Goal: Obtain resource: Obtain resource

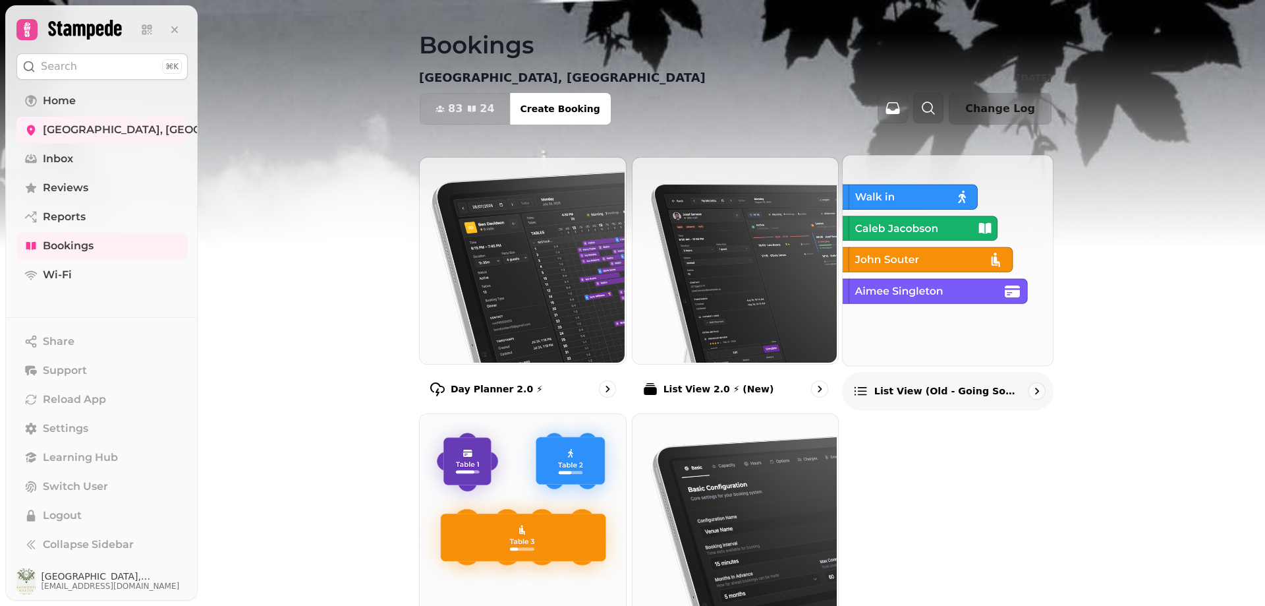
click at [927, 391] on p "List view (Old - going soon)" at bounding box center [948, 390] width 146 height 13
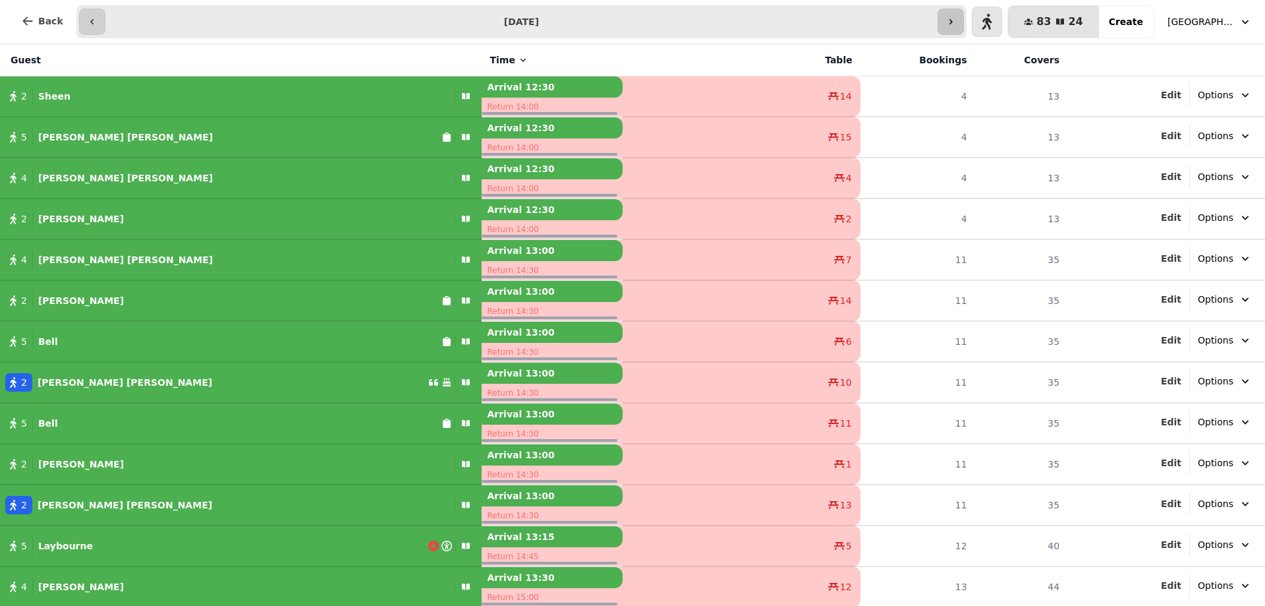
click at [956, 21] on icon "button" at bounding box center [951, 21] width 11 height 11
type input "**********"
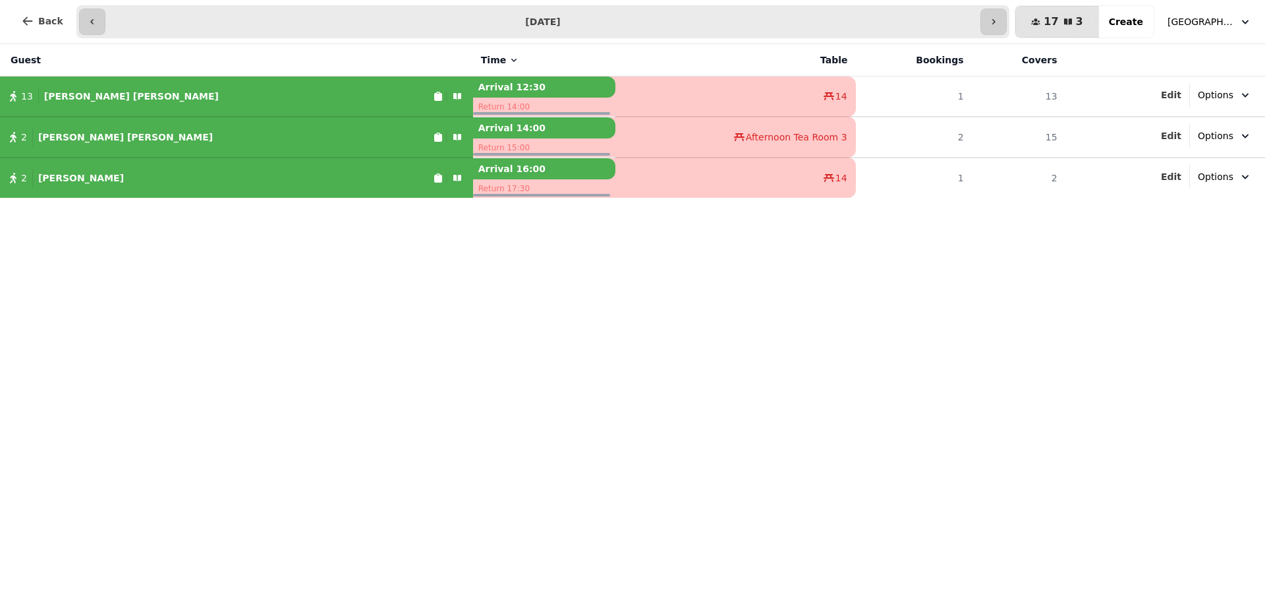
click at [276, 133] on div "2 [PERSON_NAME]" at bounding box center [216, 137] width 433 height 18
select select "**********"
select select "*"
select select "****"
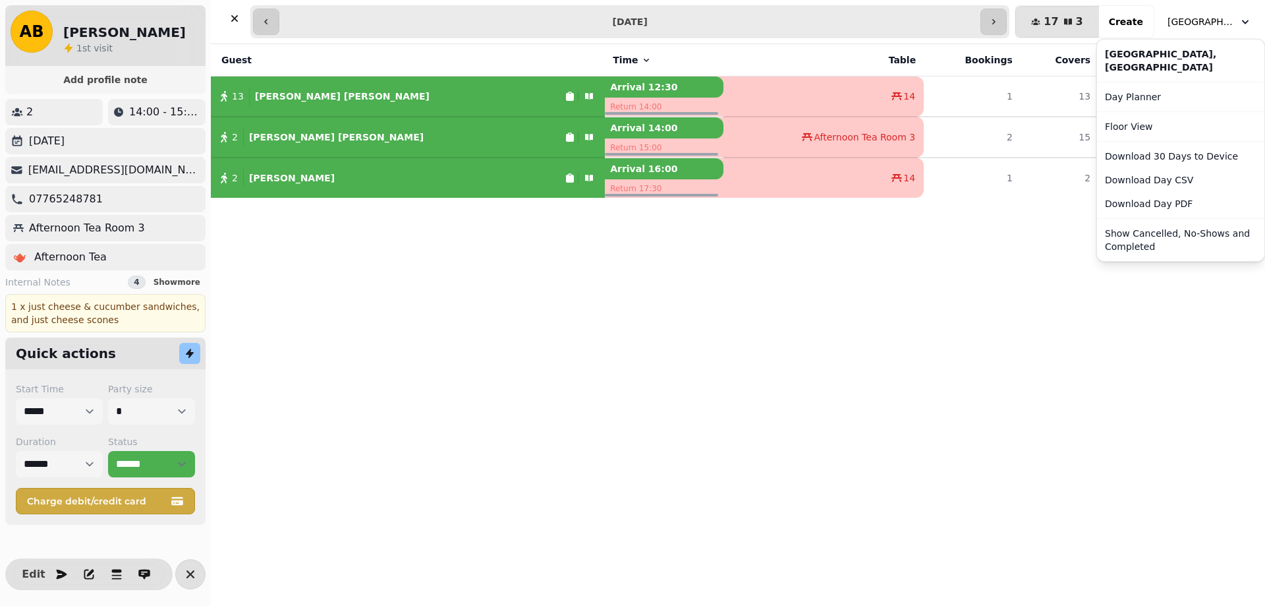
click at [1228, 21] on span "[GEOGRAPHIC_DATA], [GEOGRAPHIC_DATA]" at bounding box center [1201, 21] width 66 height 13
click at [1134, 208] on button "Download Day PDF" at bounding box center [1181, 204] width 162 height 24
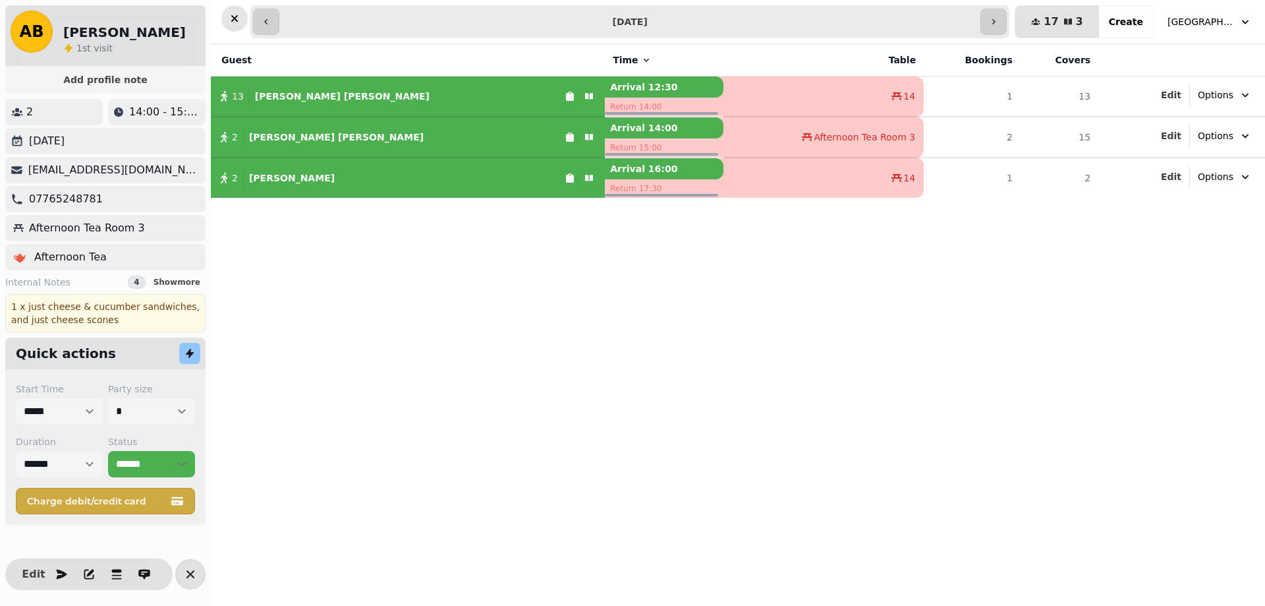
click at [236, 19] on icon "button" at bounding box center [234, 18] width 7 height 7
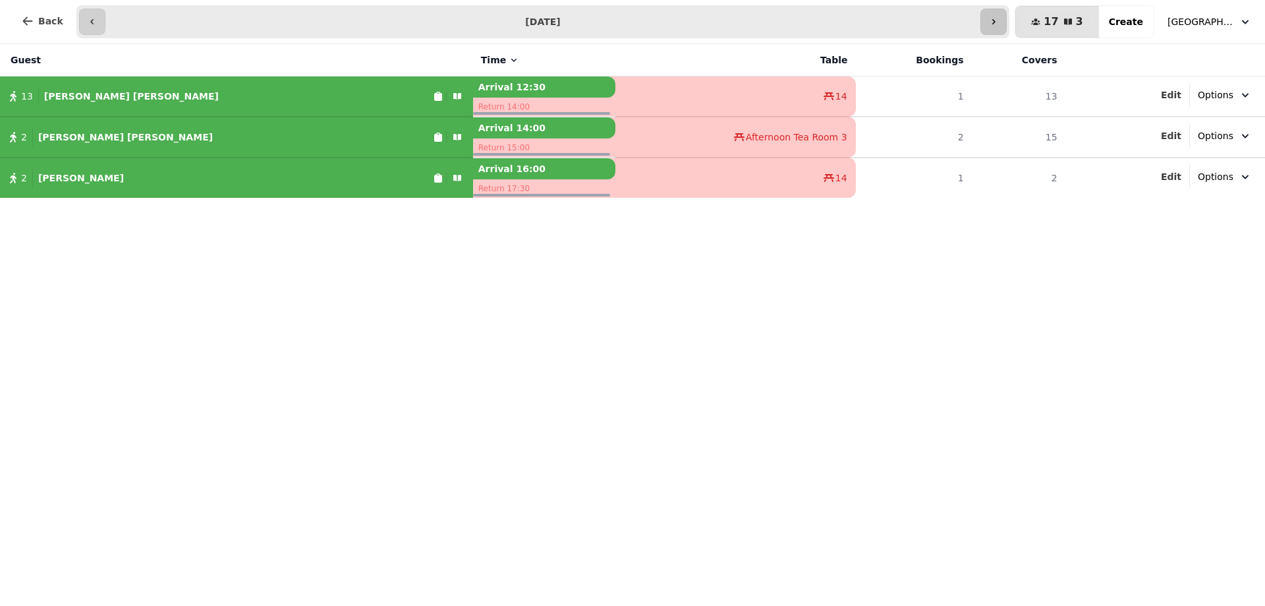
click at [999, 16] on icon "button" at bounding box center [994, 21] width 11 height 11
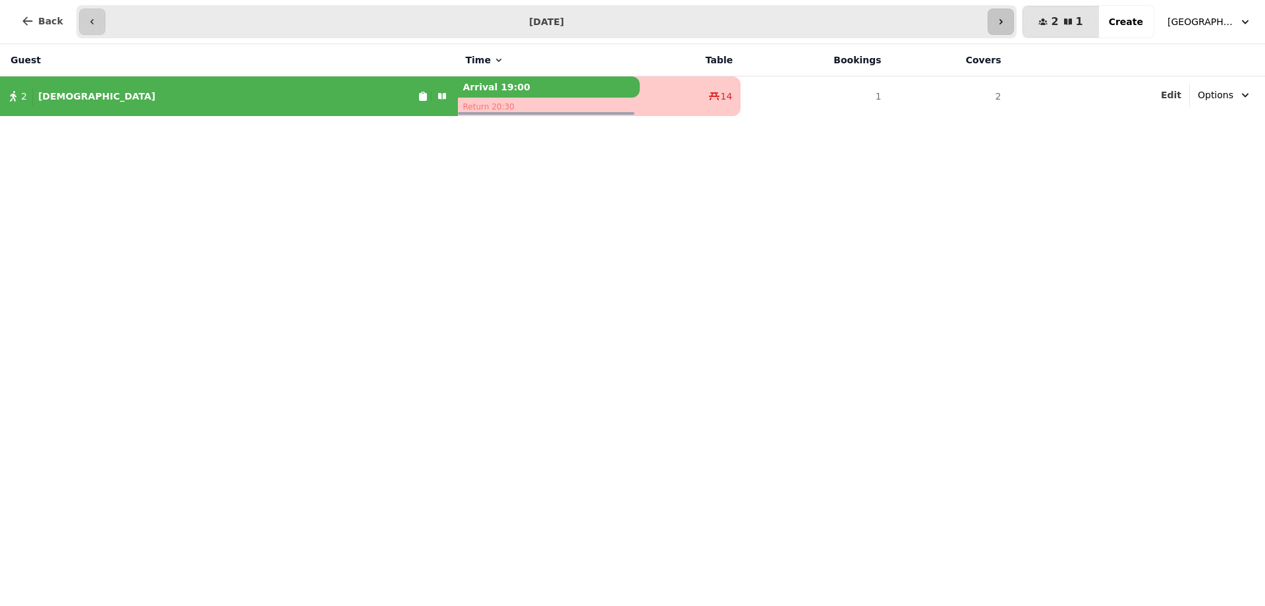
click at [1003, 16] on button "button" at bounding box center [1001, 22] width 26 height 26
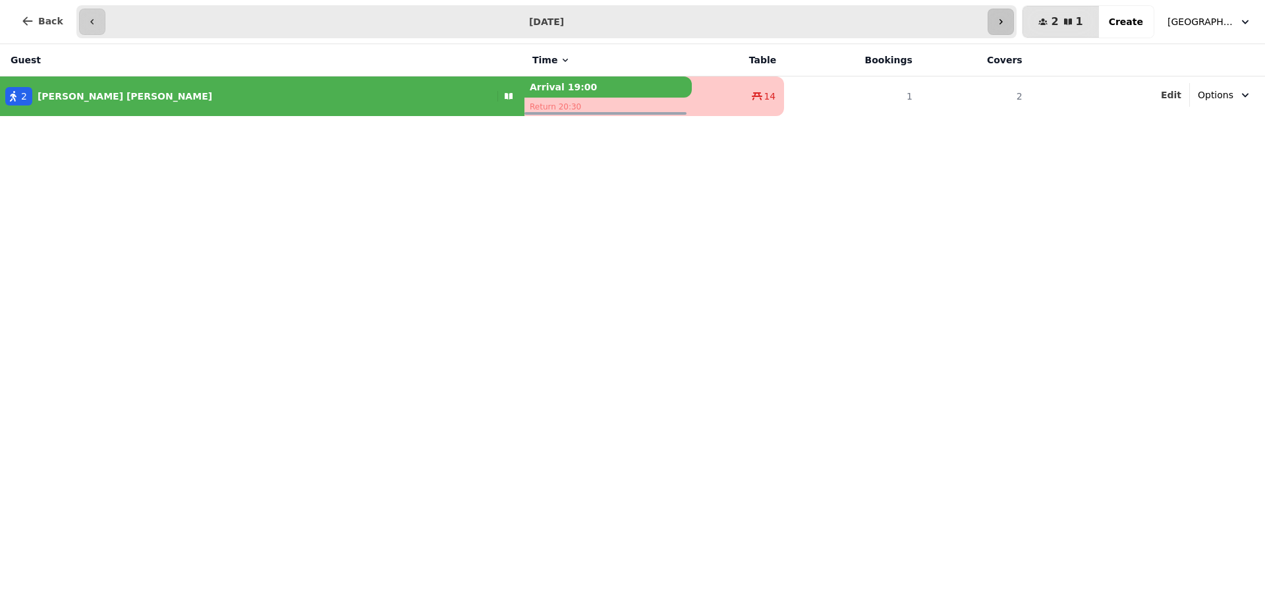
click at [1003, 16] on button "button" at bounding box center [1001, 22] width 26 height 26
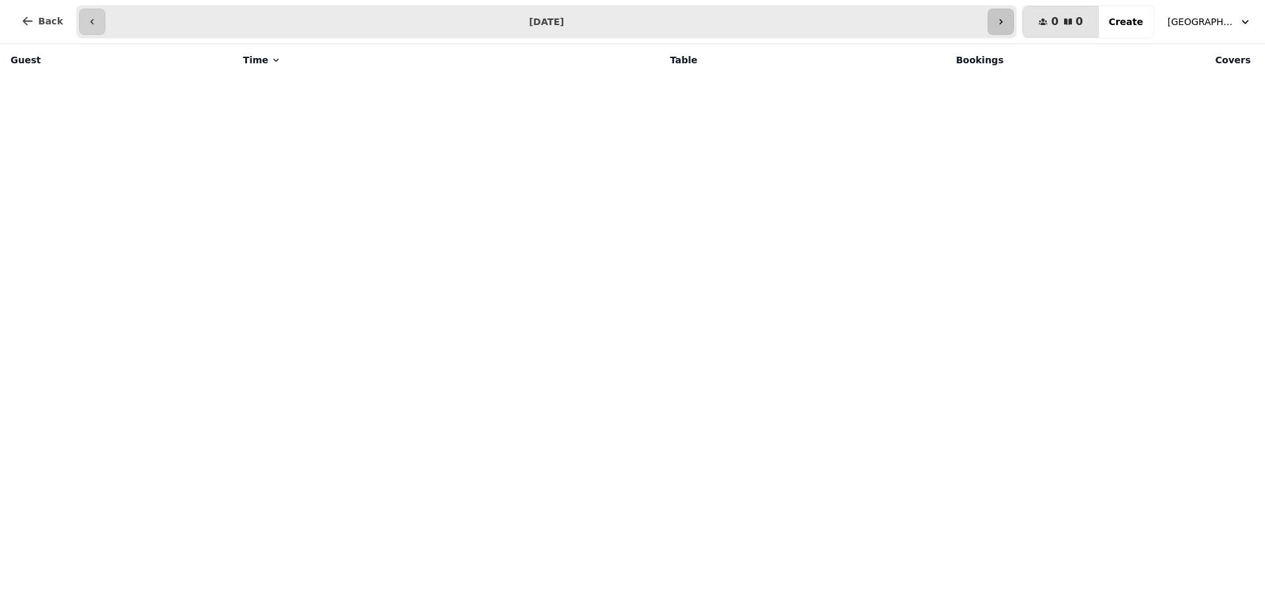
click at [1003, 16] on button "button" at bounding box center [1001, 22] width 26 height 26
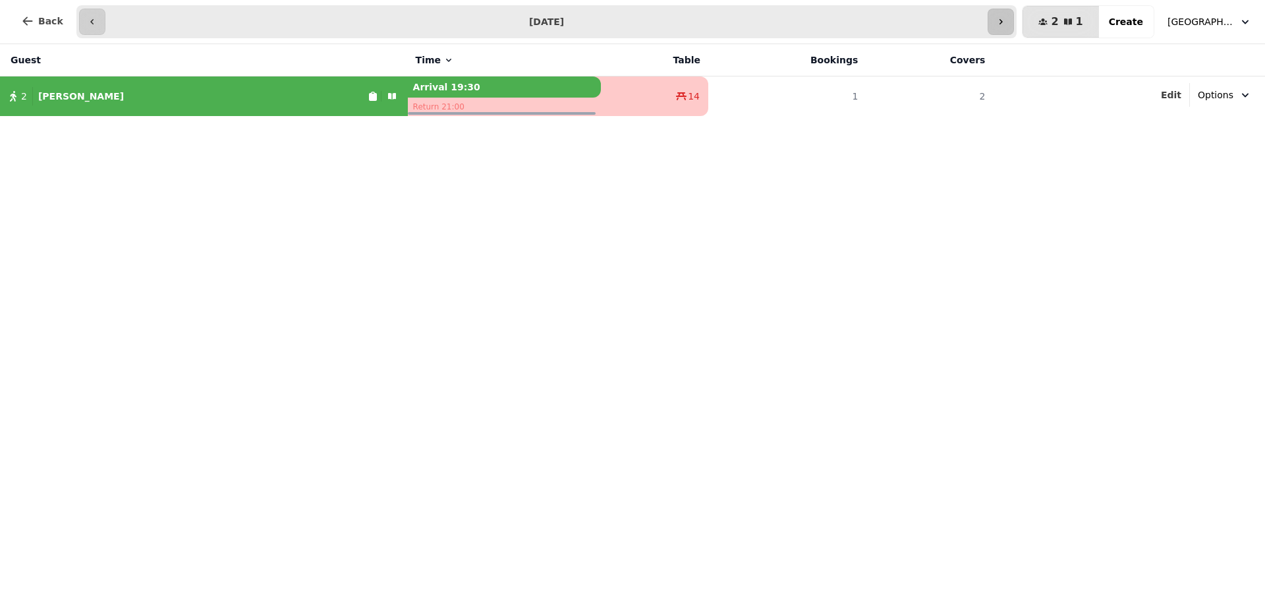
click at [1003, 16] on button "button" at bounding box center [1001, 22] width 26 height 26
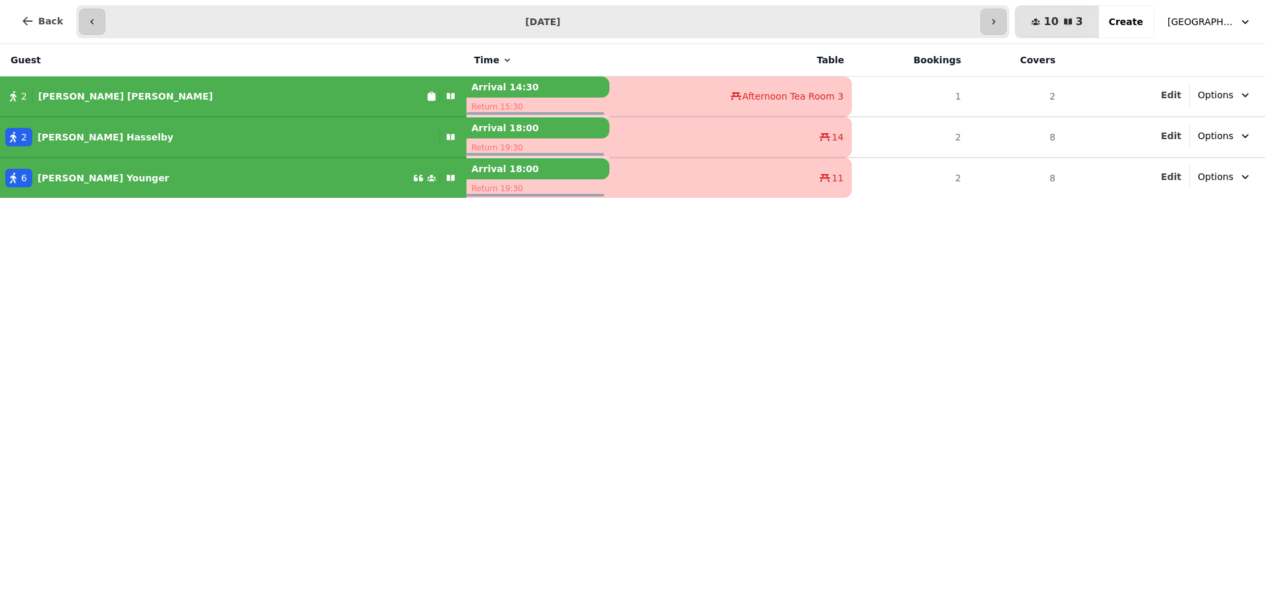
drag, startPoint x: 274, startPoint y: 88, endPoint x: 279, endPoint y: 93, distance: 7.5
click at [279, 93] on div "2 [PERSON_NAME]" at bounding box center [213, 96] width 426 height 18
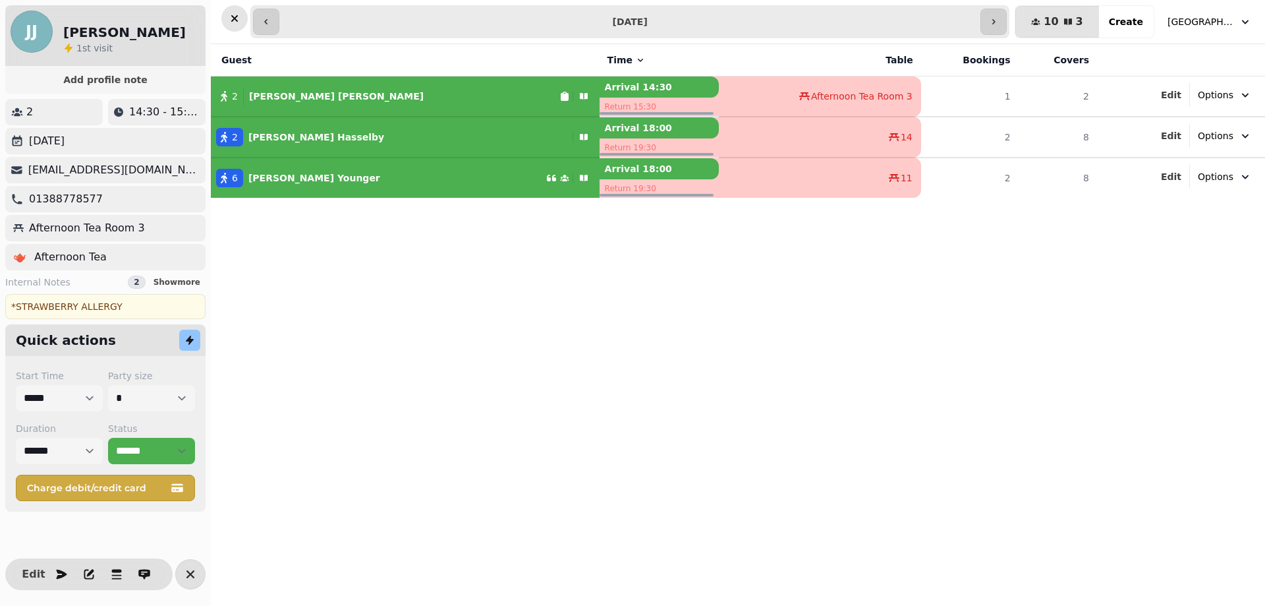
click at [228, 20] on icon "button" at bounding box center [234, 18] width 13 height 13
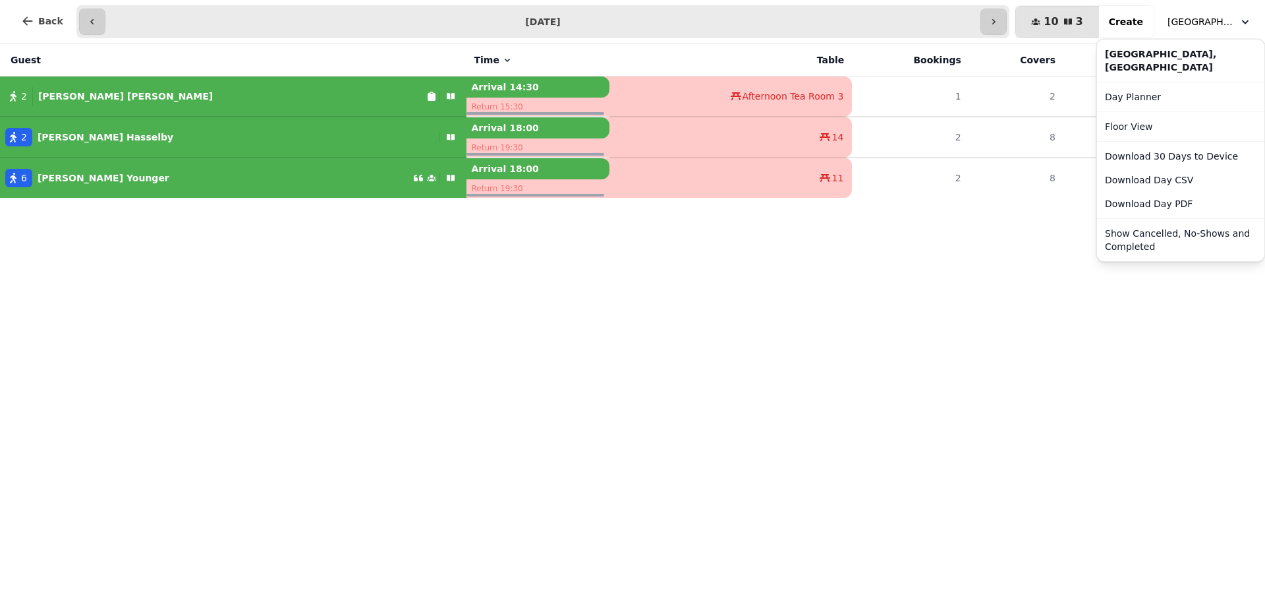
click at [1224, 32] on button "[GEOGRAPHIC_DATA], [GEOGRAPHIC_DATA]" at bounding box center [1210, 22] width 100 height 24
click at [1145, 206] on button "Download Day PDF" at bounding box center [1181, 204] width 162 height 24
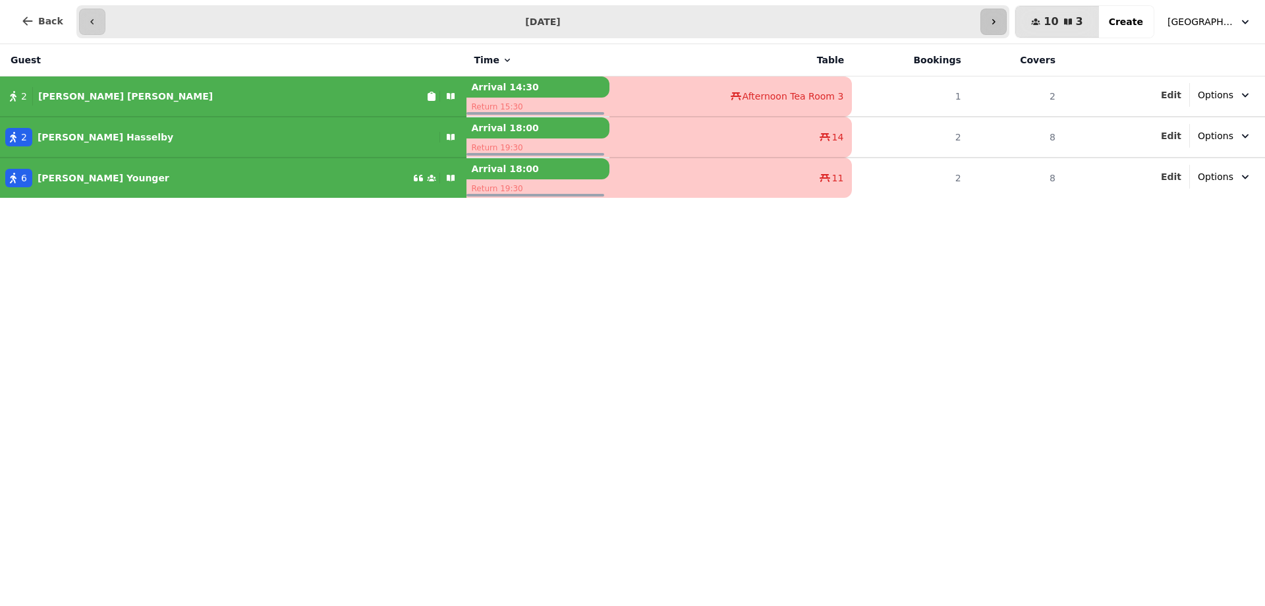
click at [999, 24] on icon "button" at bounding box center [994, 21] width 11 height 11
type input "**********"
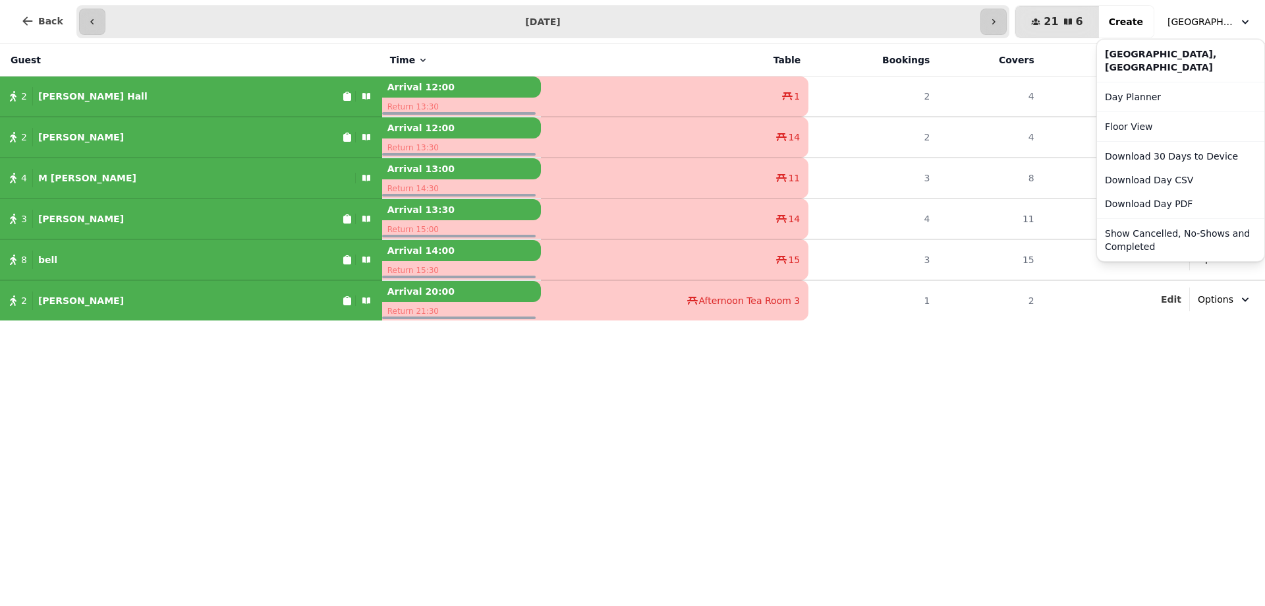
click at [1223, 24] on span "[GEOGRAPHIC_DATA], [GEOGRAPHIC_DATA]" at bounding box center [1201, 21] width 66 height 13
click at [1140, 208] on button "Download Day PDF" at bounding box center [1181, 204] width 162 height 24
